Goal: Task Accomplishment & Management: Manage account settings

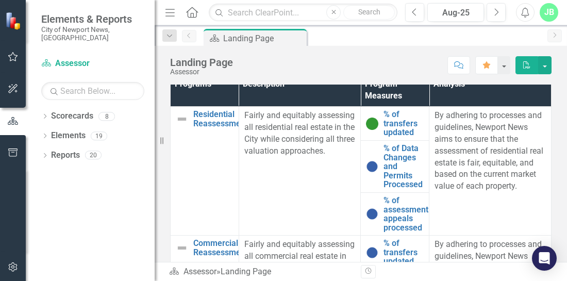
scroll to position [486, 0]
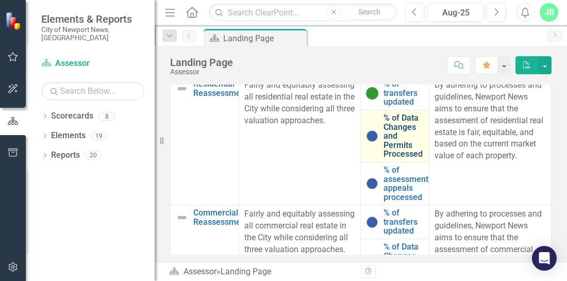
click at [395, 159] on link "% of Data Changes and Permits Processed" at bounding box center [403, 135] width 40 height 45
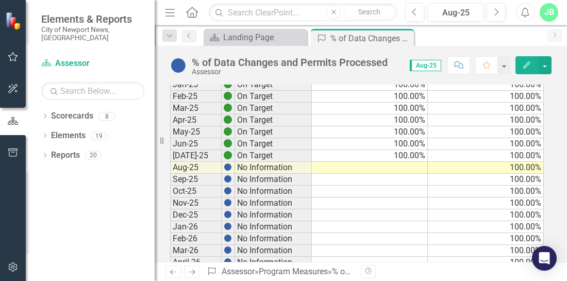
scroll to position [158, 0]
click at [389, 166] on td at bounding box center [370, 167] width 116 height 12
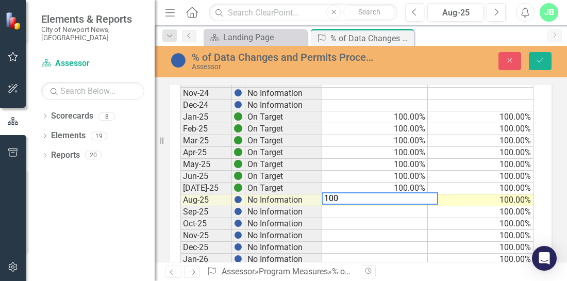
type textarea "100"
click at [537, 61] on icon "Save" at bounding box center [540, 60] width 9 height 7
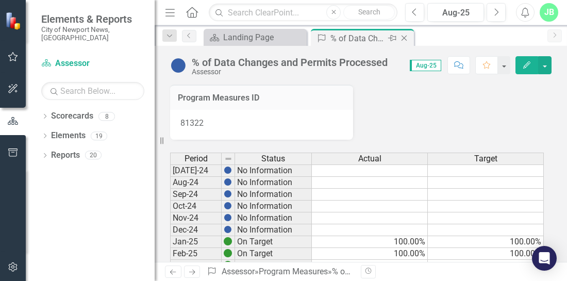
click at [406, 38] on icon "Close" at bounding box center [404, 38] width 10 height 8
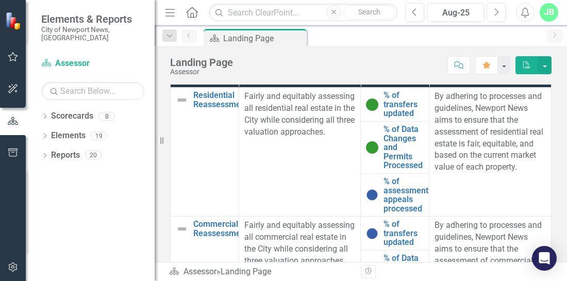
scroll to position [491, 0]
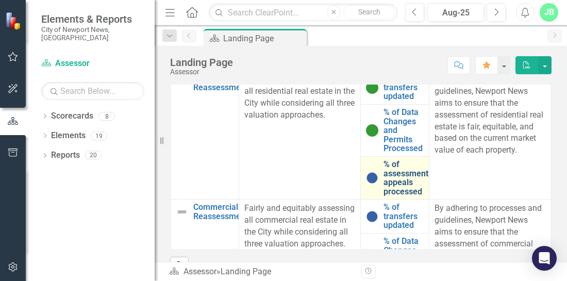
click at [396, 196] on link "% of assessment appeals processed" at bounding box center [405, 178] width 45 height 36
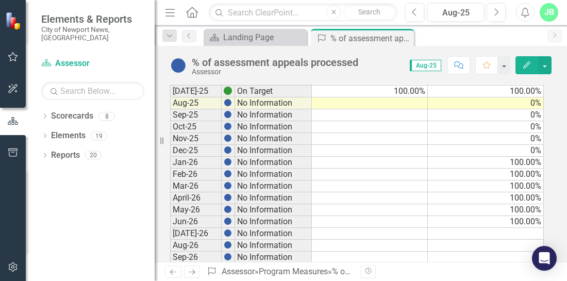
scroll to position [223, 0]
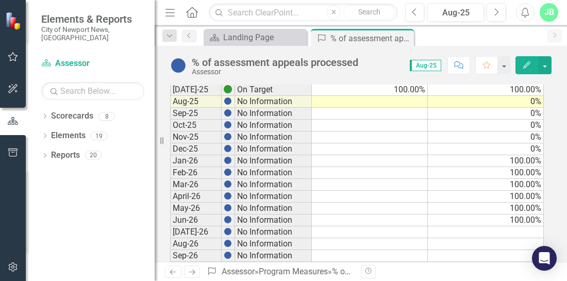
click at [408, 96] on td at bounding box center [370, 102] width 116 height 12
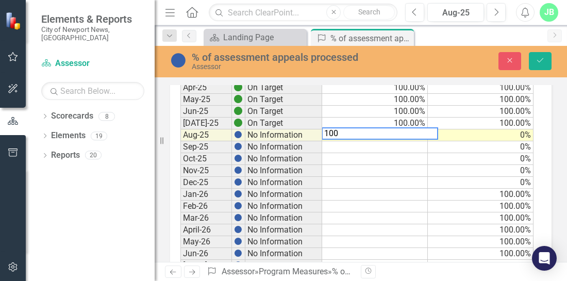
click at [469, 129] on td "0%" at bounding box center [481, 135] width 106 height 12
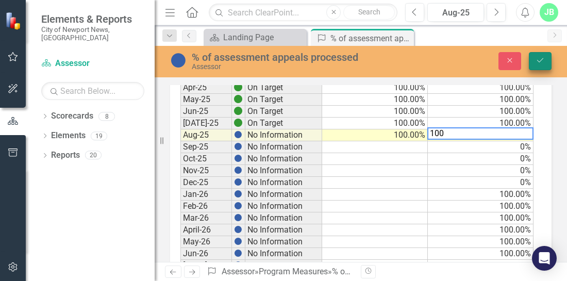
type textarea "100"
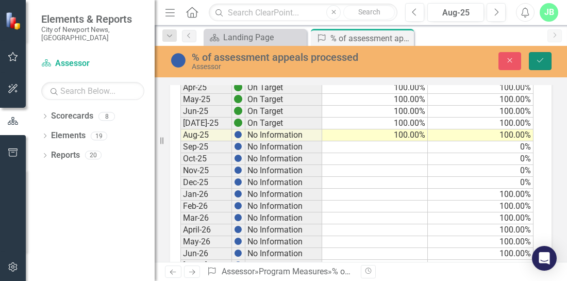
click at [541, 61] on icon "submit" at bounding box center [540, 60] width 6 height 4
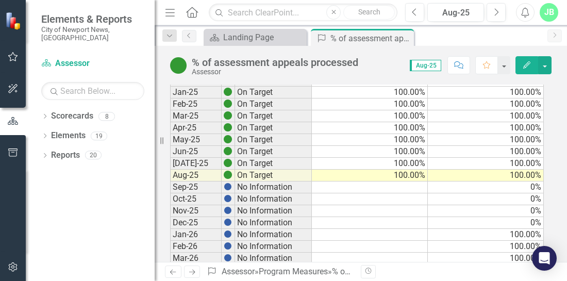
scroll to position [159, 0]
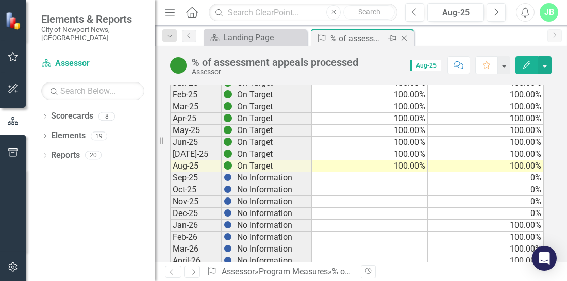
click at [405, 37] on icon at bounding box center [405, 39] width 6 height 6
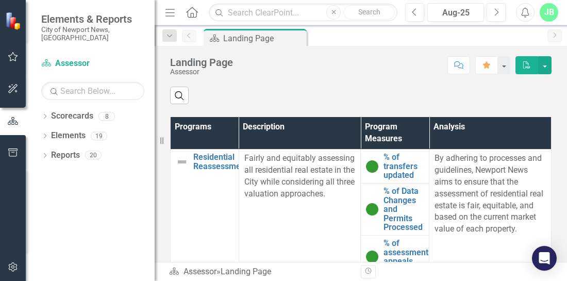
scroll to position [397, 0]
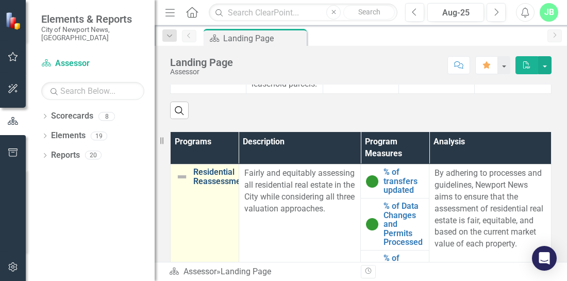
click at [199, 186] on link "Residential Reassessment" at bounding box center [220, 177] width 55 height 18
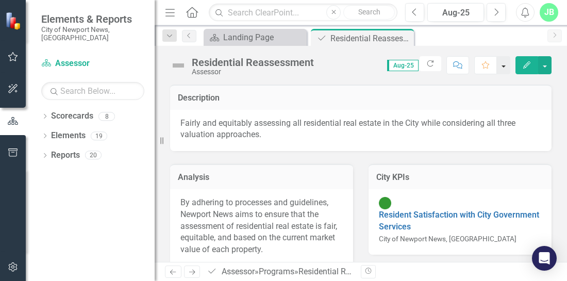
click at [505, 68] on button "button" at bounding box center [503, 65] width 13 height 18
click at [550, 64] on button "button" at bounding box center [544, 65] width 13 height 18
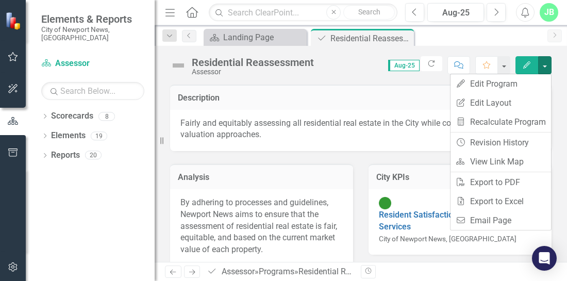
click at [524, 64] on icon "Edit" at bounding box center [526, 64] width 9 height 7
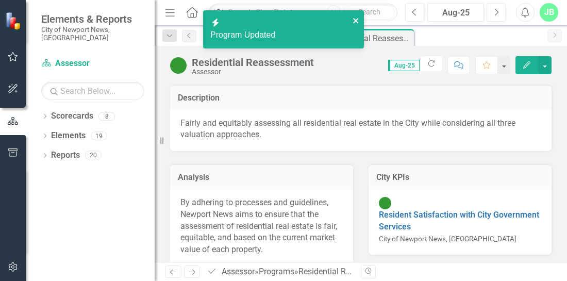
click at [355, 20] on icon "close" at bounding box center [355, 20] width 5 height 5
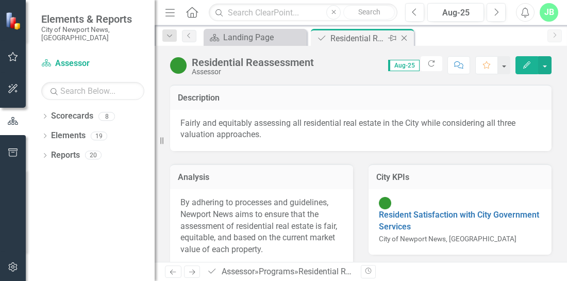
click at [402, 37] on icon "Close" at bounding box center [404, 38] width 10 height 8
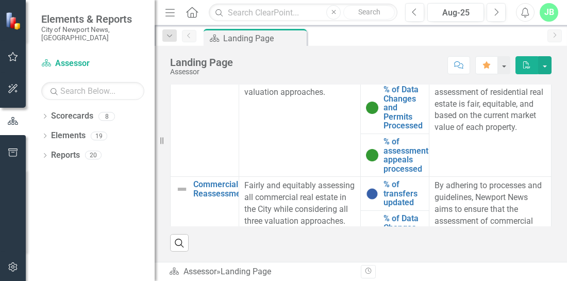
scroll to position [536, 0]
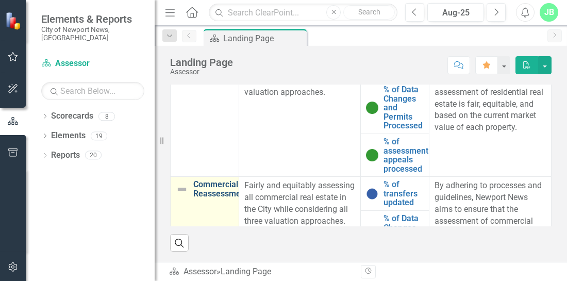
click at [214, 185] on link "Commercial Reassessment" at bounding box center [220, 189] width 55 height 18
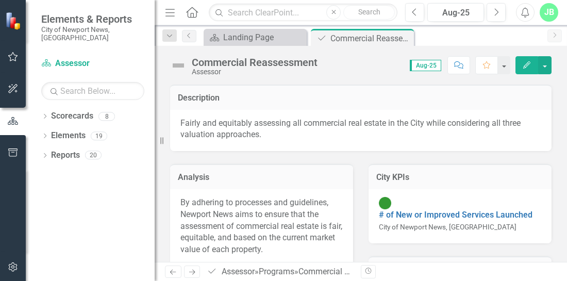
click at [523, 66] on icon "Edit" at bounding box center [526, 64] width 9 height 7
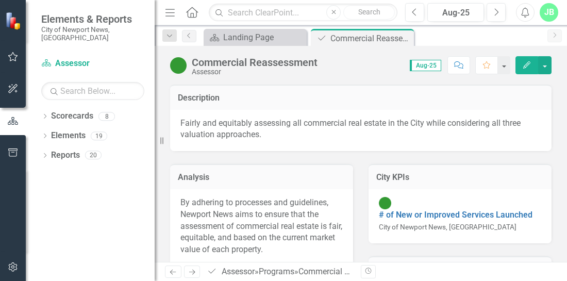
scroll to position [122, 0]
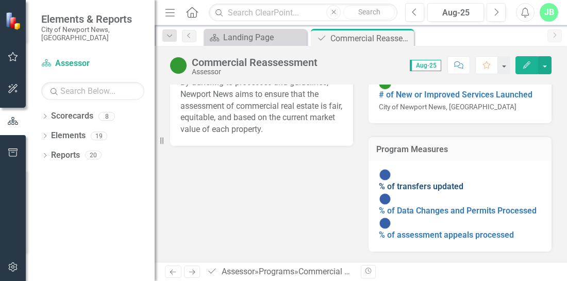
click at [414, 181] on link "% of transfers updated" at bounding box center [421, 186] width 85 height 10
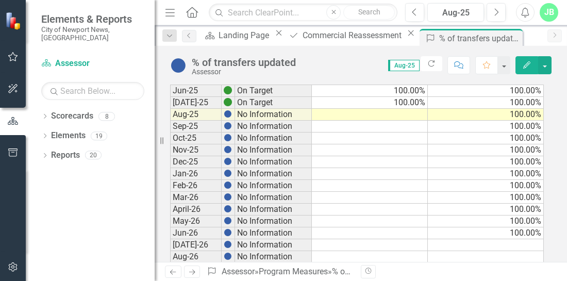
scroll to position [205, 0]
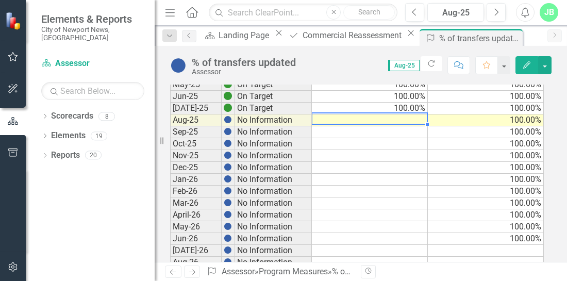
click at [414, 116] on td at bounding box center [370, 120] width 116 height 12
click at [413, 116] on td at bounding box center [370, 120] width 116 height 12
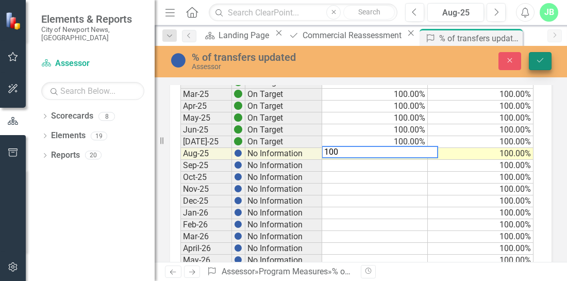
type textarea "100"
click at [546, 64] on button "Save" at bounding box center [540, 61] width 23 height 18
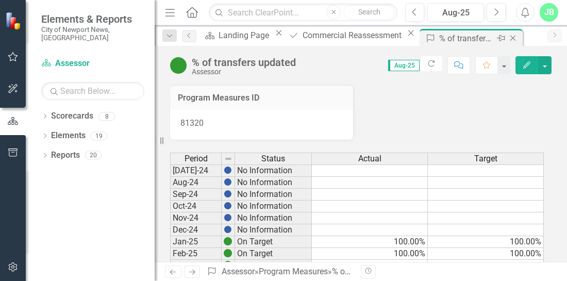
click at [508, 35] on icon "Close" at bounding box center [513, 38] width 10 height 8
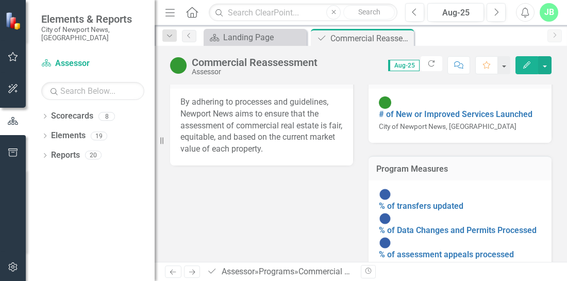
scroll to position [122, 0]
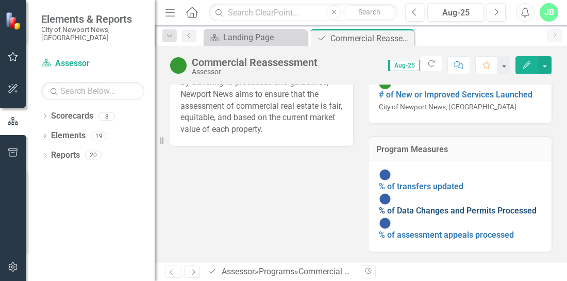
click at [455, 206] on link "% of Data Changes and Permits Processed" at bounding box center [458, 211] width 158 height 10
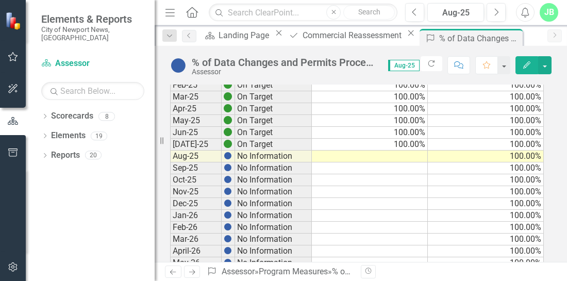
scroll to position [172, 0]
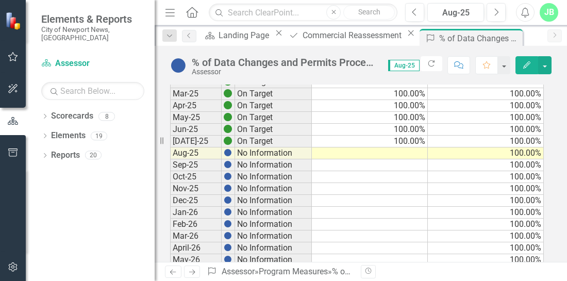
click at [393, 147] on td at bounding box center [370, 153] width 116 height 12
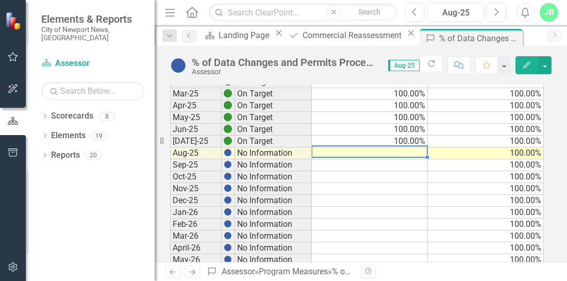
click at [393, 147] on td at bounding box center [370, 153] width 116 height 12
